Goal: Task Accomplishment & Management: Complete application form

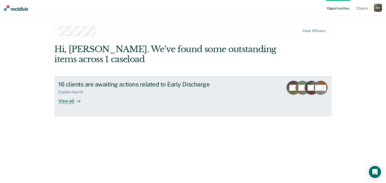
click at [72, 104] on div "View all" at bounding box center [72, 99] width 28 height 10
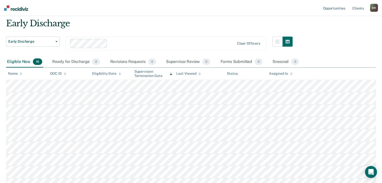
scroll to position [25, 0]
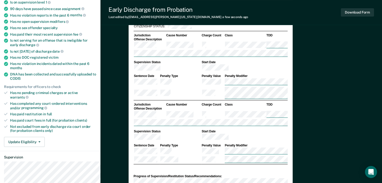
scroll to position [126, 0]
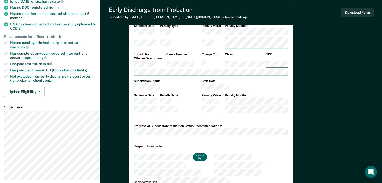
click at [208, 161] on button "Click to Sign" at bounding box center [200, 158] width 15 height 8
click at [347, 15] on button "Download Form" at bounding box center [357, 12] width 33 height 8
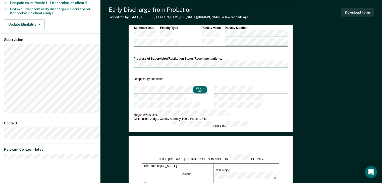
scroll to position [251, 0]
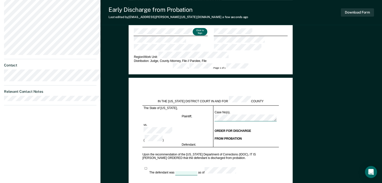
click at [208, 36] on button "Click to Sign" at bounding box center [200, 32] width 15 height 8
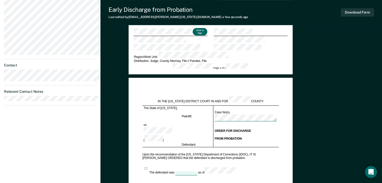
click at [208, 36] on button "Click to Sign" at bounding box center [200, 32] width 15 height 8
drag, startPoint x: 240, startPoint y: 56, endPoint x: 230, endPoint y: 55, distance: 10.1
drag, startPoint x: 168, startPoint y: 58, endPoint x: 144, endPoint y: 77, distance: 30.4
click at [144, 77] on div "DEPARTMENT OF CORRECTIONS CBC DISCHARGE REPORT Date: ICON #: NAME: CITIZENSHIP …" at bounding box center [241, 85] width 282 height 611
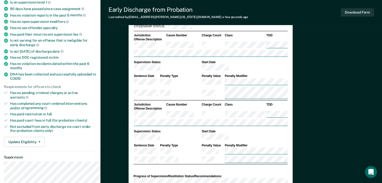
scroll to position [0, 0]
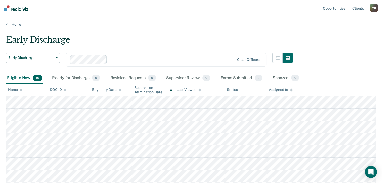
scroll to position [25, 0]
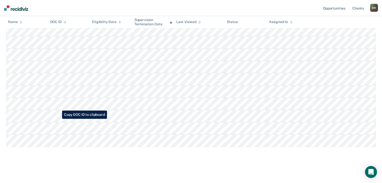
scroll to position [176, 0]
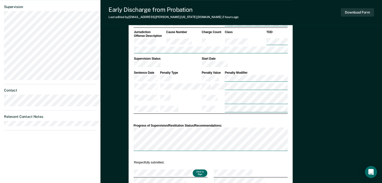
scroll to position [301, 0]
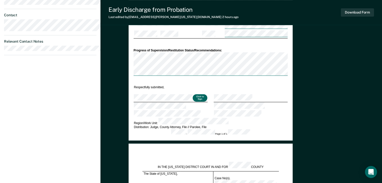
click at [208, 102] on button "Click to Sign" at bounding box center [200, 98] width 15 height 8
type textarea "x"
